Goal: Task Accomplishment & Management: Use online tool/utility

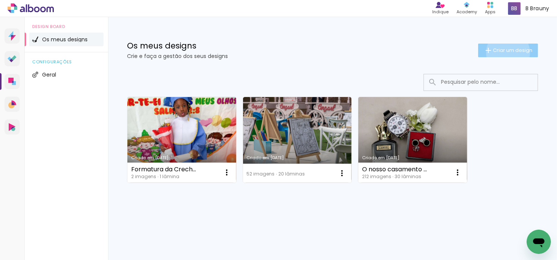
click at [506, 53] on span "Criar um design" at bounding box center [512, 50] width 39 height 5
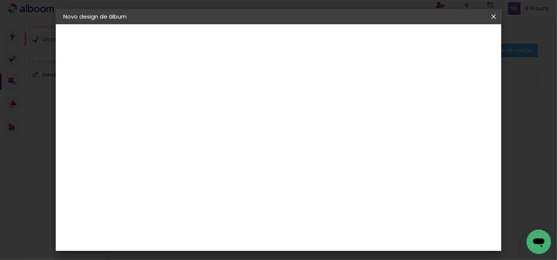
click at [187, 102] on input at bounding box center [187, 102] width 0 height 12
click at [187, 103] on input "O nosso casamento - [PERSON_NAME] & [PERSON_NAME]" at bounding box center [187, 102] width 0 height 12
type input "O nosso casamento - [PERSON_NAME] & [PERSON_NAME]"
type paper-input "O nosso casamento - [PERSON_NAME] & [PERSON_NAME]"
click at [0, 0] on slot "Avançar" at bounding box center [0, 0] width 0 height 0
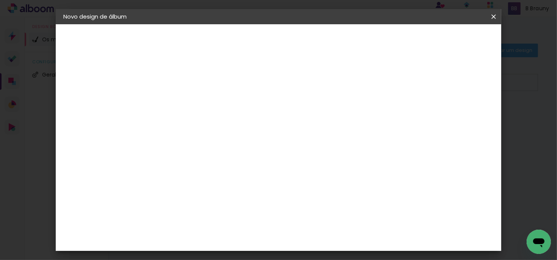
click at [206, 120] on input "text" at bounding box center [187, 120] width 38 height 9
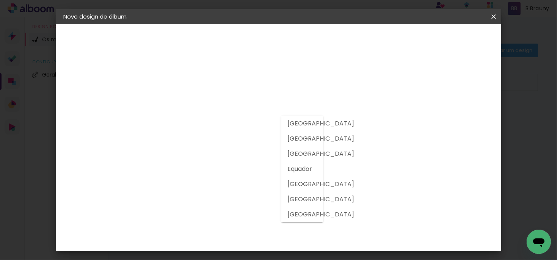
click at [305, 139] on div at bounding box center [302, 169] width 42 height 106
click at [0, 0] on slot "[GEOGRAPHIC_DATA]" at bounding box center [0, 0] width 0 height 0
type input "[GEOGRAPHIC_DATA]"
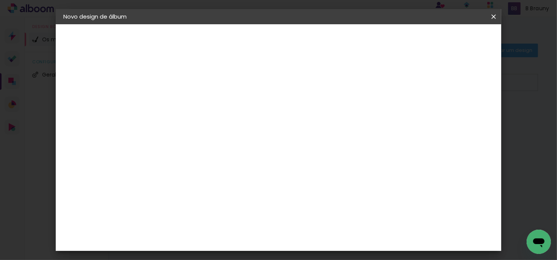
scroll to position [417, 0]
click at [205, 192] on div "Criativa Álbuns" at bounding box center [193, 198] width 23 height 12
click at [0, 0] on slot "Avançar" at bounding box center [0, 0] width 0 height 0
click at [217, 126] on input "text" at bounding box center [202, 132] width 30 height 12
click at [0, 0] on slot "Fotolivro Premium" at bounding box center [0, 0] width 0 height 0
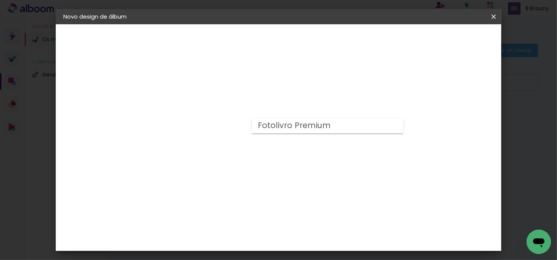
type input "Fotolivro Premium"
click at [0, 0] on slot "Avançar" at bounding box center [0, 0] width 0 height 0
click at [290, 81] on div at bounding box center [286, 81] width 7 height 7
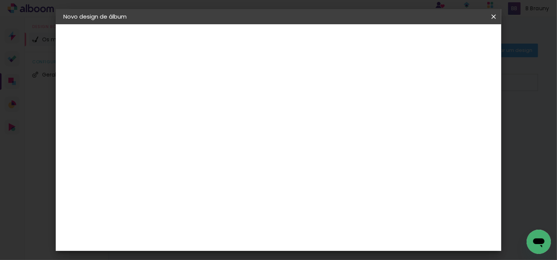
type paper-checkbox "on"
click at [337, 38] on span "Iniciar design" at bounding box center [326, 43] width 22 height 11
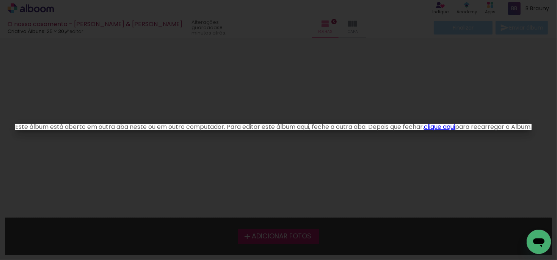
click at [449, 127] on link "clique aqui" at bounding box center [439, 126] width 31 height 9
